Goal: Task Accomplishment & Management: Use online tool/utility

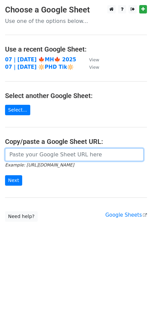
click at [44, 156] on input "url" at bounding box center [74, 154] width 139 height 13
paste input "https://docs.google.com/spreadsheets/d/1Xb25Di4k3wZq1n9xLI7qWPWKR-P892npOU4JCYg…"
type input "https://docs.google.com/spreadsheets/d/1Xb25Di4k3wZq1n9xLI7qWPWKR-P892npOU4JCYg…"
click at [5, 175] on input "Next" at bounding box center [13, 180] width 17 height 10
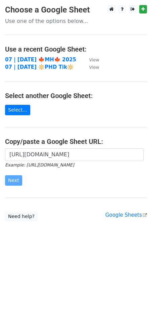
scroll to position [0, 0]
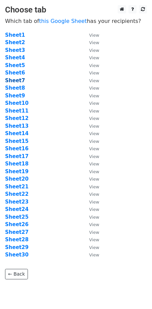
click at [16, 81] on strong "Sheet7" at bounding box center [15, 80] width 20 height 6
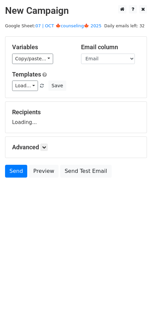
click at [61, 21] on main "New Campaign Daily emails left: 32 Google Sheet: 07 | OCT 🍁counseling🍁 2025 Var…" at bounding box center [76, 93] width 152 height 176
click at [73, 26] on link "07 | OCT 🍁counseling🍁 2025" at bounding box center [68, 25] width 66 height 5
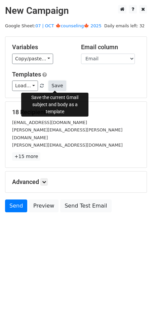
click at [55, 83] on button "Save" at bounding box center [57, 85] width 18 height 10
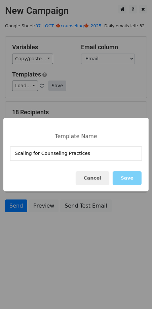
type input "Scaling for Counseling Practices"
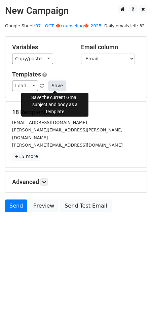
click at [55, 84] on button "Save" at bounding box center [57, 85] width 18 height 10
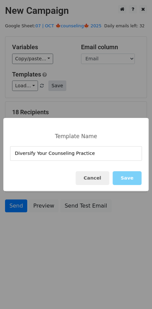
type input "Diversify Your Counseling Practice"
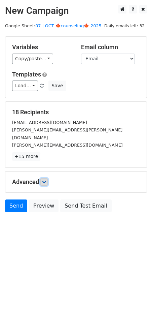
click at [45, 180] on icon at bounding box center [44, 182] width 4 height 4
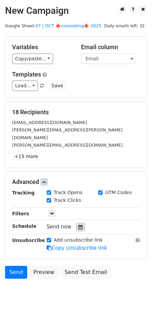
click at [78, 224] on icon at bounding box center [80, 226] width 4 height 5
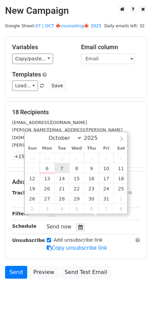
type input "2025-10-07 12:00"
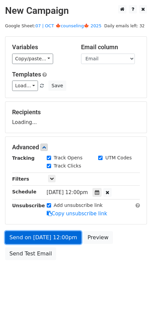
click at [58, 235] on link "Send on Oct 7 at 12:00pm" at bounding box center [43, 237] width 76 height 13
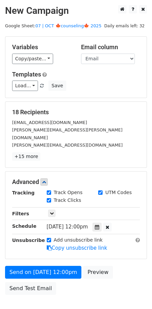
click at [19, 258] on div "Send a test email to yourself" at bounding box center [34, 265] width 64 height 14
click at [26, 94] on div "Variables Copy/paste... {{Name}} {{Email}} Email column Name Email Templates Lo…" at bounding box center [75, 67] width 141 height 61
click at [27, 86] on link "Load..." at bounding box center [25, 85] width 26 height 10
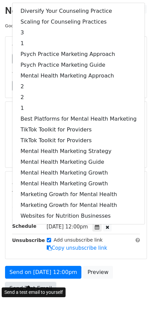
click at [25, 282] on link "Send Test Email" at bounding box center [30, 288] width 51 height 13
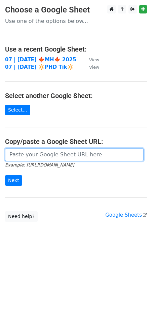
click at [54, 155] on input "url" at bounding box center [74, 154] width 139 height 13
paste input "https://docs.google.com/spreadsheets/d/1Xb25Di4k3wZq1n9xLI7qWPWKR-P892npOU4JCYg…"
type input "https://docs.google.com/spreadsheets/d/1Xb25Di4k3wZq1n9xLI7qWPWKR-P892npOU4JCYg…"
click at [5, 175] on input "Next" at bounding box center [13, 180] width 17 height 10
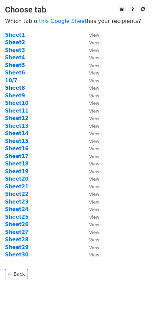
click at [16, 89] on strong "Sheet8" at bounding box center [15, 88] width 20 height 6
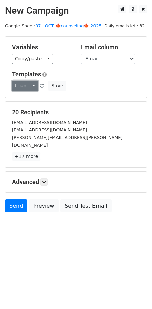
click at [24, 88] on link "Load..." at bounding box center [25, 85] width 26 height 10
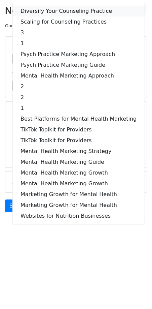
click at [41, 11] on link "Diversify Your Counseling Practice" at bounding box center [78, 11] width 132 height 11
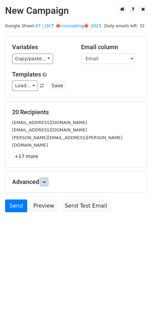
click at [44, 180] on icon at bounding box center [44, 182] width 4 height 4
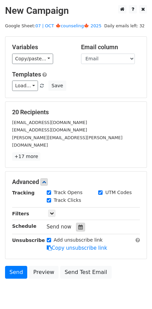
click at [78, 224] on icon at bounding box center [80, 226] width 4 height 5
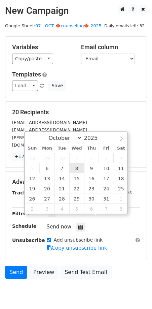
type input "2025-10-08 12:00"
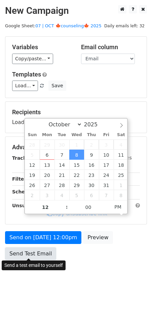
click at [45, 250] on link "Send Test Email" at bounding box center [30, 253] width 51 height 13
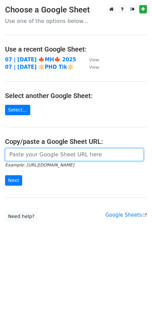
click at [64, 152] on input "url" at bounding box center [74, 154] width 139 height 13
paste input "https://docs.google.com/spreadsheets/d/1Xb25Di4k3wZq1n9xLI7qWPWKR-P892npOU4JCYg…"
type input "https://docs.google.com/spreadsheets/d/1Xb25Di4k3wZq1n9xLI7qWPWKR-P892npOU4JCYg…"
click at [5, 175] on input "Next" at bounding box center [13, 180] width 17 height 10
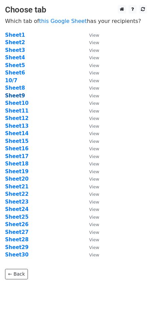
click at [21, 96] on strong "Sheet9" at bounding box center [15, 96] width 20 height 6
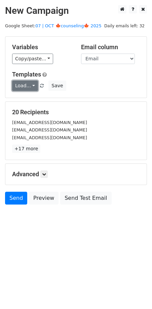
click at [25, 86] on link "Load..." at bounding box center [25, 85] width 26 height 10
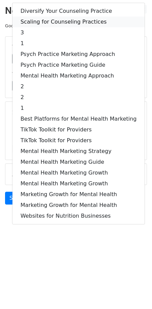
click at [51, 25] on link "Scaling for Counseling Practices" at bounding box center [78, 21] width 132 height 11
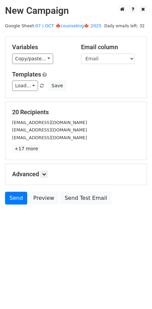
click at [47, 177] on div "Advanced Tracking Track Opens UTM Codes Track Clicks Filters Only include sprea…" at bounding box center [75, 174] width 141 height 21
click at [41, 171] on h5 "Advanced" at bounding box center [76, 173] width 128 height 7
click at [46, 176] on link at bounding box center [43, 173] width 7 height 7
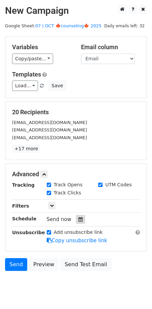
click at [77, 215] on div at bounding box center [80, 219] width 9 height 9
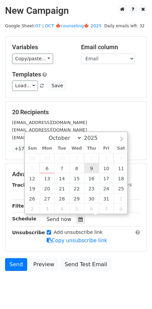
type input "[DATE] 12:00"
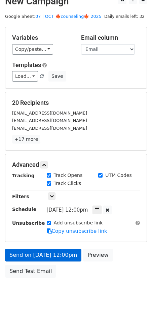
scroll to position [12, 0]
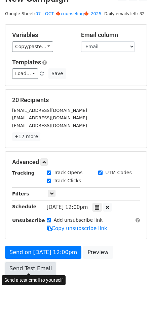
click at [29, 268] on link "Send Test Email" at bounding box center [30, 268] width 51 height 13
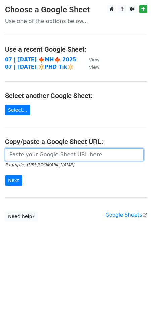
click at [52, 158] on input "url" at bounding box center [74, 154] width 139 height 13
paste input "[URL][DOMAIN_NAME]"
type input "https://docs.google.com/spreadsheets/d/1Xb25Di4k3wZq1n9xLI7qWPWKR-P892npOU4JCYg…"
click at [5, 175] on input "Next" at bounding box center [13, 180] width 17 height 10
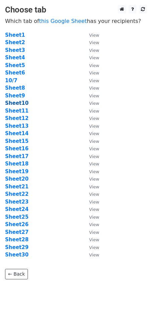
click at [13, 102] on strong "Sheet10" at bounding box center [17, 103] width 24 height 6
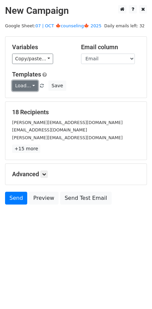
click at [28, 83] on link "Load..." at bounding box center [25, 85] width 26 height 10
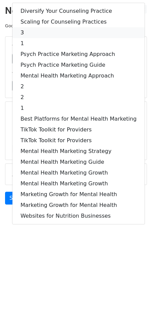
click at [46, 27] on link "3" at bounding box center [78, 32] width 132 height 11
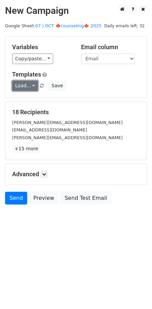
click at [26, 86] on link "Load..." at bounding box center [25, 85] width 26 height 10
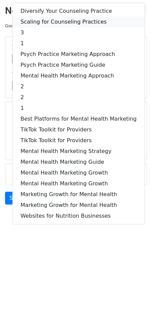
click at [47, 25] on link "Scaling for Counseling Practices" at bounding box center [78, 21] width 132 height 11
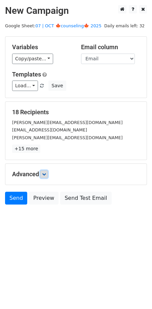
click at [48, 174] on link at bounding box center [43, 173] width 7 height 7
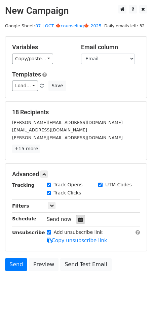
click at [76, 215] on div at bounding box center [80, 219] width 9 height 9
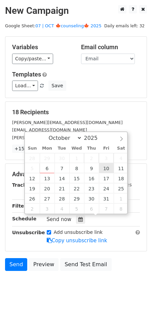
type input "[DATE] 12:00"
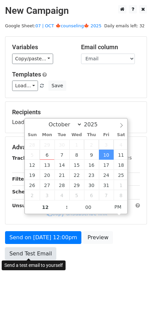
click at [39, 248] on link "Send Test Email" at bounding box center [30, 253] width 51 height 13
